Goal: Find contact information: Find contact information

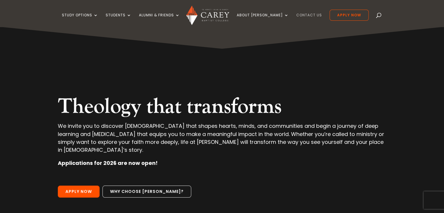
click at [299, 17] on link "Contact Us" at bounding box center [309, 20] width 26 height 14
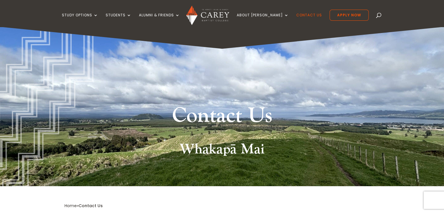
click at [303, 12] on ul "Study Options Certificate in Christian Leadership (Micro-credential) Intermissi…" at bounding box center [215, 18] width 307 height 17
click at [301, 16] on link "Contact Us" at bounding box center [309, 20] width 26 height 14
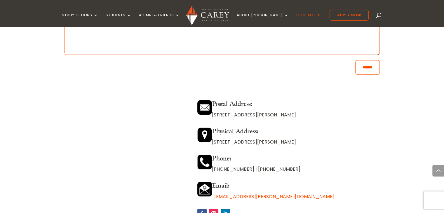
scroll to position [493, 0]
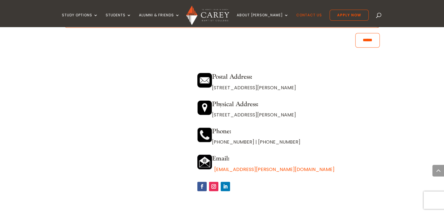
click at [247, 168] on link "enquiries@carey.ac.nz" at bounding box center [274, 169] width 120 height 7
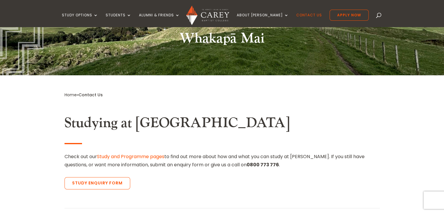
scroll to position [107, 0]
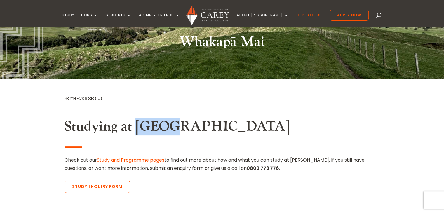
drag, startPoint x: 137, startPoint y: 123, endPoint x: 168, endPoint y: 122, distance: 31.5
click at [168, 122] on h2 "Studying at Carey" at bounding box center [221, 128] width 315 height 20
copy h2 "Carey"
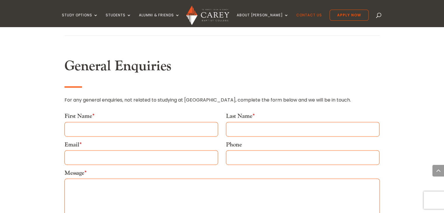
scroll to position [288, 0]
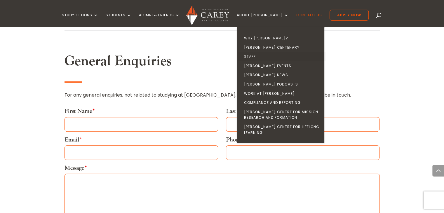
click at [261, 55] on link "Staff" at bounding box center [282, 56] width 88 height 9
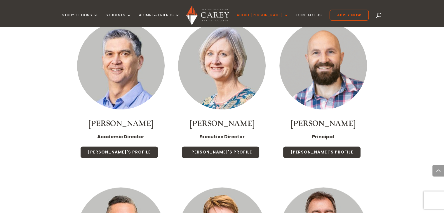
scroll to position [669, 0]
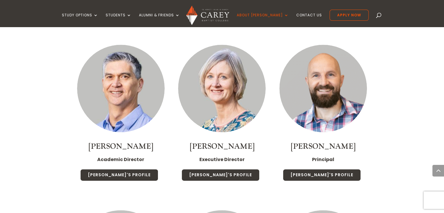
click at [205, 156] on strong "Executive Director" at bounding box center [221, 159] width 45 height 7
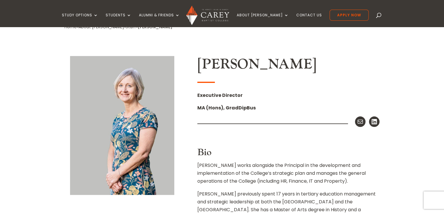
scroll to position [128, 0]
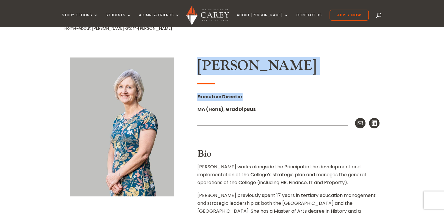
drag, startPoint x: 196, startPoint y: 63, endPoint x: 253, endPoint y: 100, distance: 68.2
click at [253, 100] on div "Chris Berry Executive Director MA (Hons), GradDipBus Mail LinkedIn Bio Chris wo…" at bounding box center [221, 158] width 315 height 219
copy div "Chris Berry Executive Director"
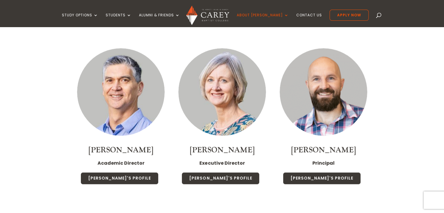
scroll to position [669, 0]
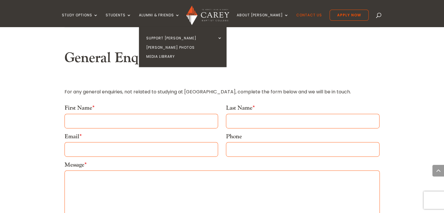
scroll to position [288, 0]
